Goal: Task Accomplishment & Management: Manage account settings

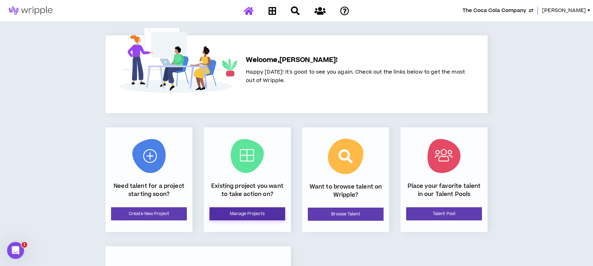
click at [259, 214] on link "Manage Projects" at bounding box center [247, 213] width 76 height 13
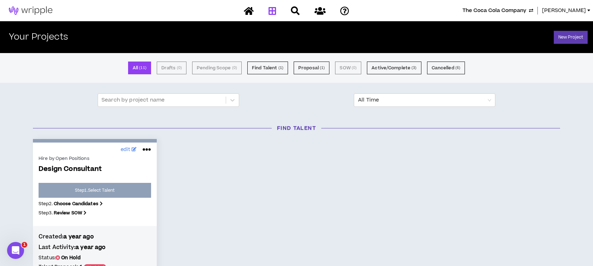
click at [492, 12] on span "The Coca Cola Company" at bounding box center [495, 11] width 64 height 8
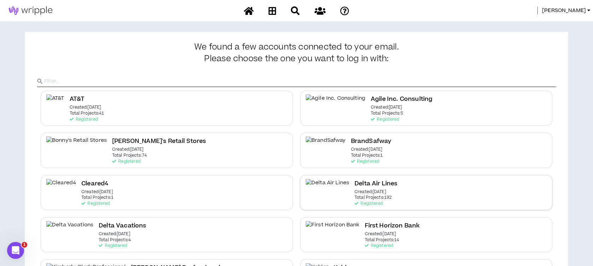
click at [357, 196] on p "Total Projects: 192" at bounding box center [373, 197] width 37 height 5
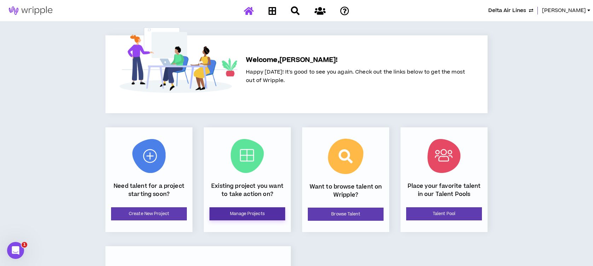
click at [264, 212] on link "Manage Projects" at bounding box center [247, 213] width 76 height 13
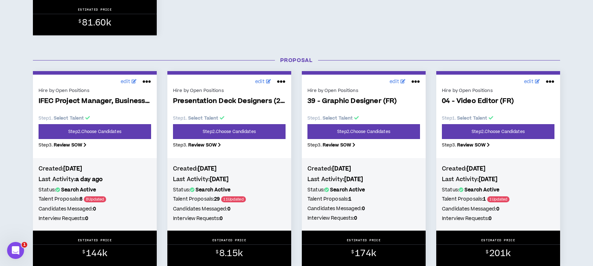
scroll to position [519, 0]
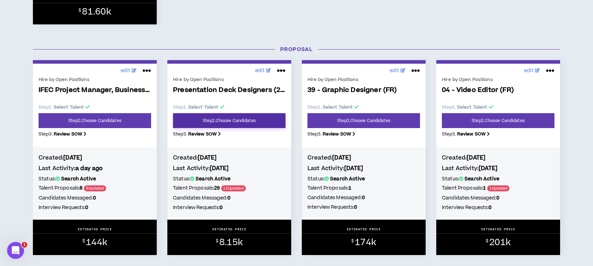
click at [248, 119] on link "Step 2 . Choose Candidates" at bounding box center [229, 120] width 113 height 15
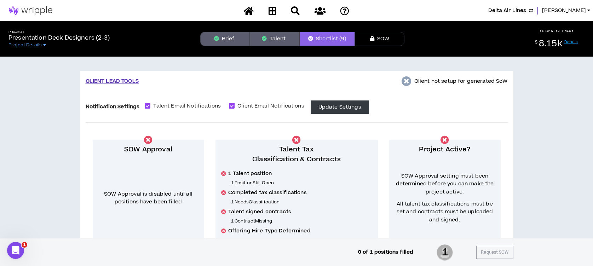
click at [320, 41] on button "Shortlist (9)" at bounding box center [327, 39] width 56 height 14
click at [211, 32] on button "Brief" at bounding box center [225, 39] width 50 height 14
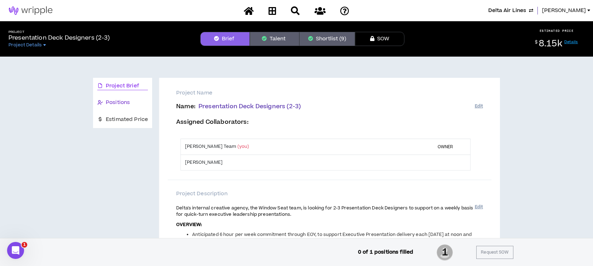
click at [124, 100] on span "Positions" at bounding box center [118, 103] width 24 height 8
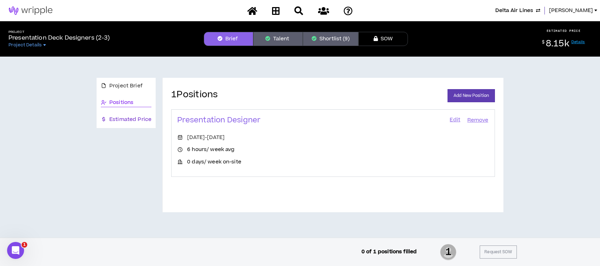
click at [123, 117] on span "Estimated Price" at bounding box center [130, 120] width 42 height 8
